Goal: Navigation & Orientation: Find specific page/section

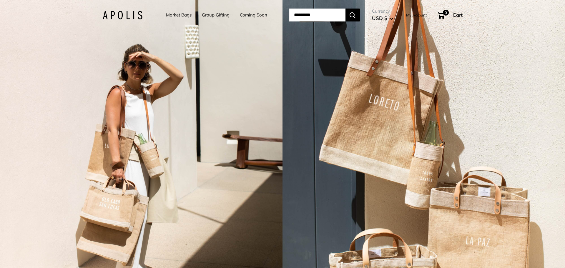
click at [109, 19] on img at bounding box center [123, 15] width 40 height 9
click at [180, 12] on link "Market Bags" at bounding box center [179, 15] width 26 height 8
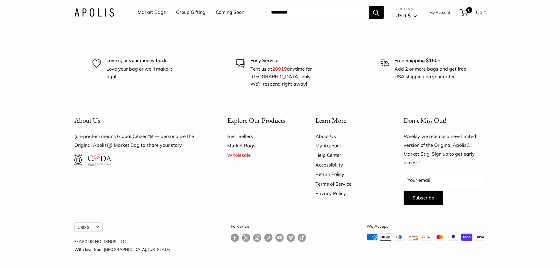
drag, startPoint x: 525, startPoint y: 176, endPoint x: 510, endPoint y: 166, distance: 17.7
drag, startPoint x: 327, startPoint y: 199, endPoint x: 256, endPoint y: 195, distance: 70.4
click at [256, 195] on div "Explore Our Products Best Sellers Market Bags Wholesale" at bounding box center [261, 160] width 88 height 102
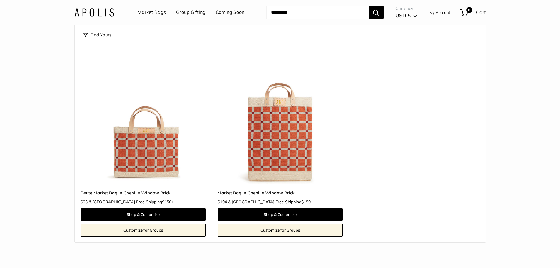
scroll to position [118, 0]
